Goal: Information Seeking & Learning: Learn about a topic

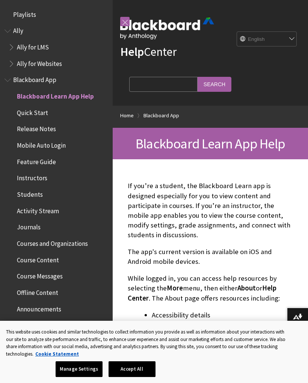
scroll to position [78, 0]
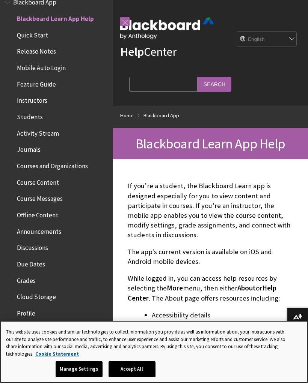
click at [141, 368] on button "Accept All" at bounding box center [131, 370] width 47 height 16
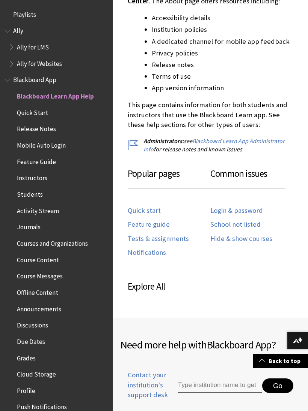
scroll to position [0, 0]
click at [67, 144] on span "Mobile Auto Login" at bounding box center [58, 145] width 100 height 13
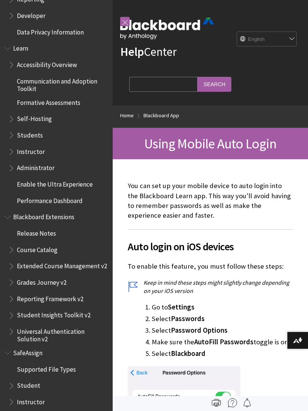
scroll to position [604, 0]
click at [37, 380] on span "Student" at bounding box center [28, 385] width 23 height 10
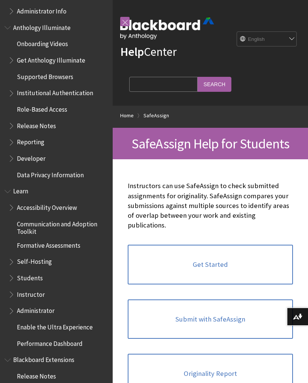
scroll to position [442, 0]
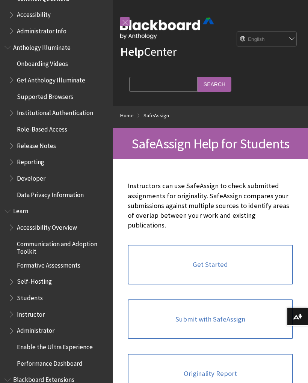
click at [66, 294] on ul "Accessibility Overview Communication and Adoption Toolkit Formative Assessments…" at bounding box center [57, 295] width 104 height 149
click at [63, 292] on span "Students" at bounding box center [58, 298] width 100 height 13
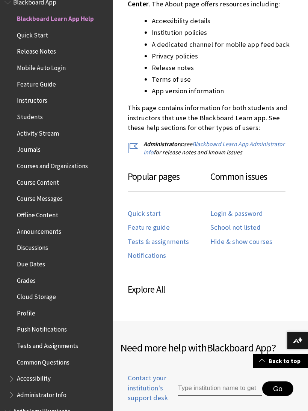
scroll to position [296, 0]
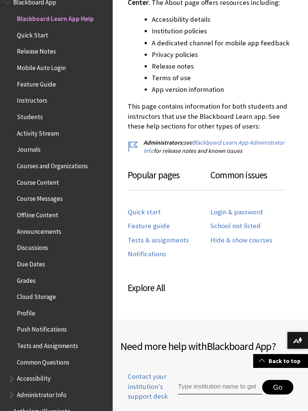
click at [256, 209] on link "Login & password" at bounding box center [236, 212] width 53 height 9
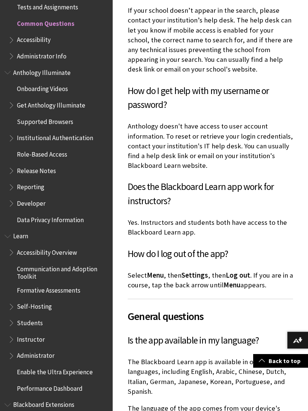
scroll to position [593, 0]
